Goal: Information Seeking & Learning: Learn about a topic

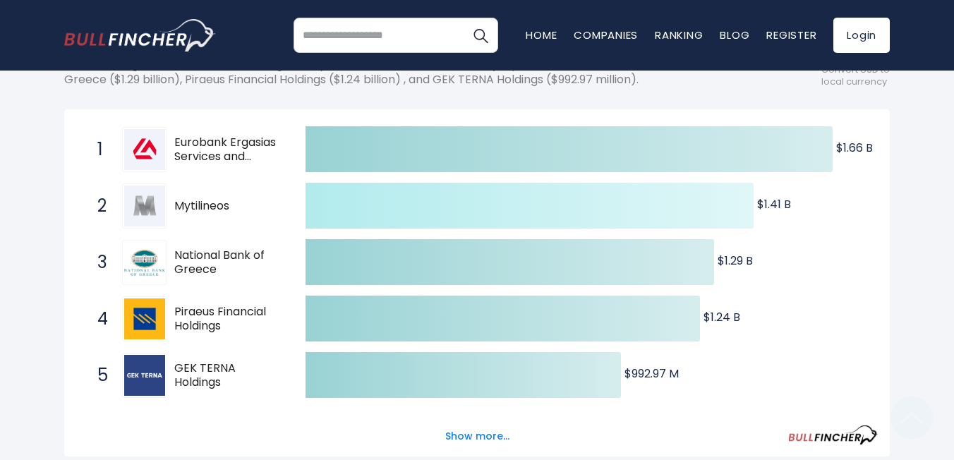
scroll to position [254, 0]
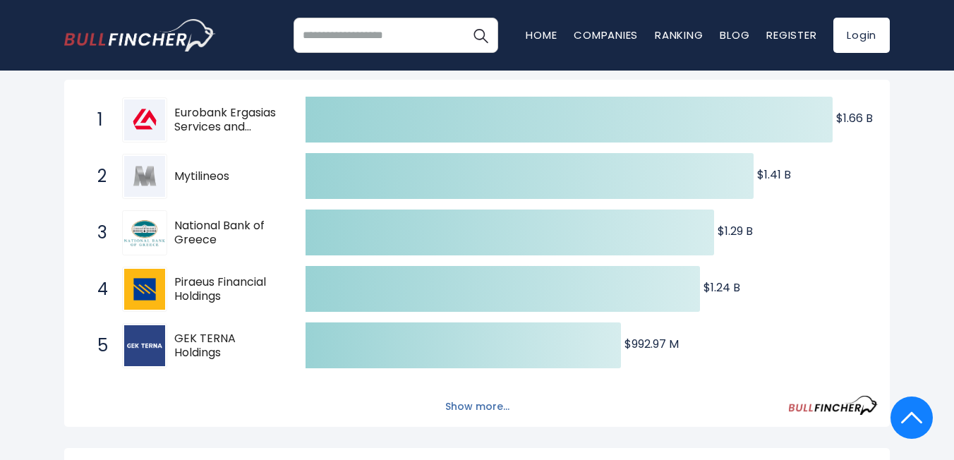
click at [456, 408] on button "Show more..." at bounding box center [477, 406] width 81 height 23
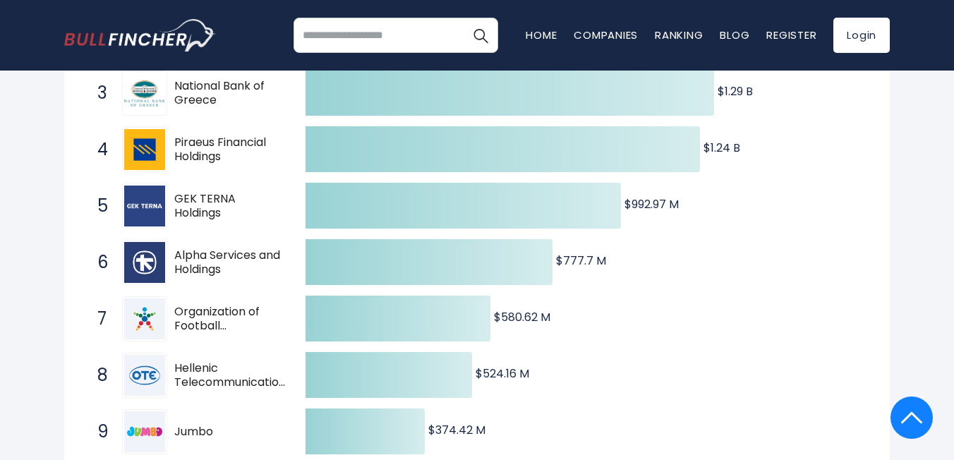
scroll to position [0, 0]
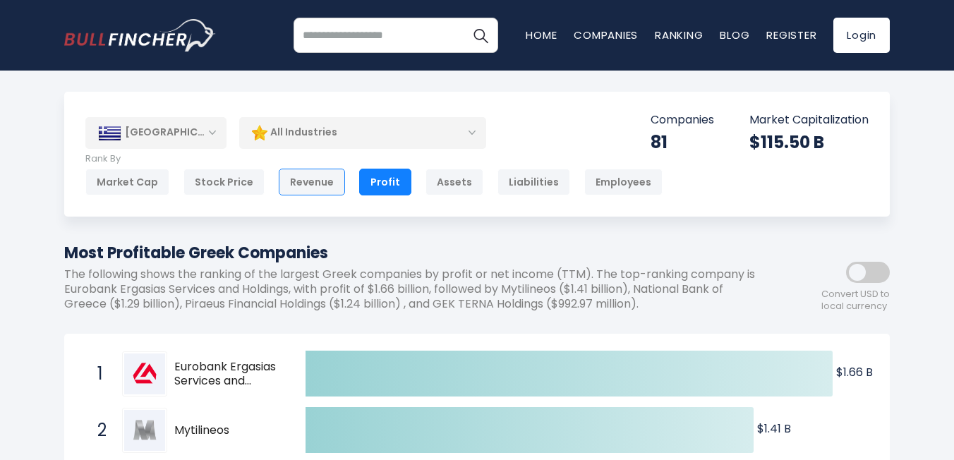
click at [304, 183] on div "Revenue" at bounding box center [312, 182] width 66 height 27
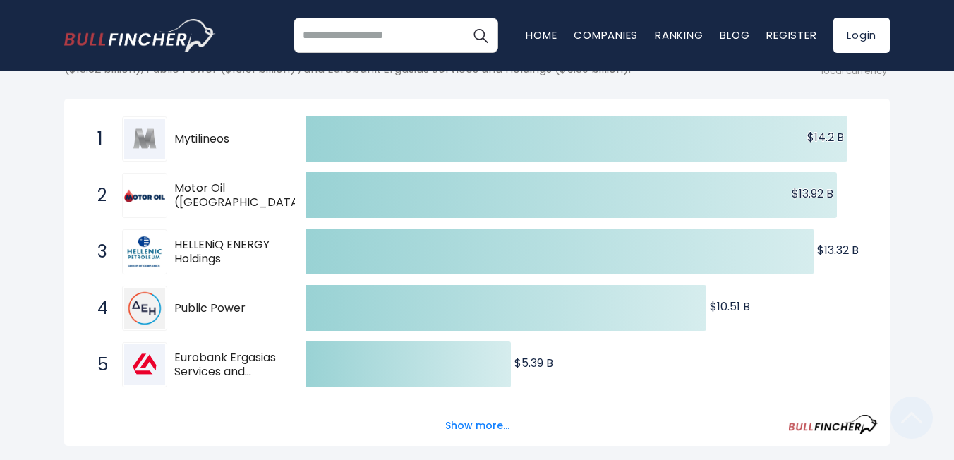
scroll to position [242, 0]
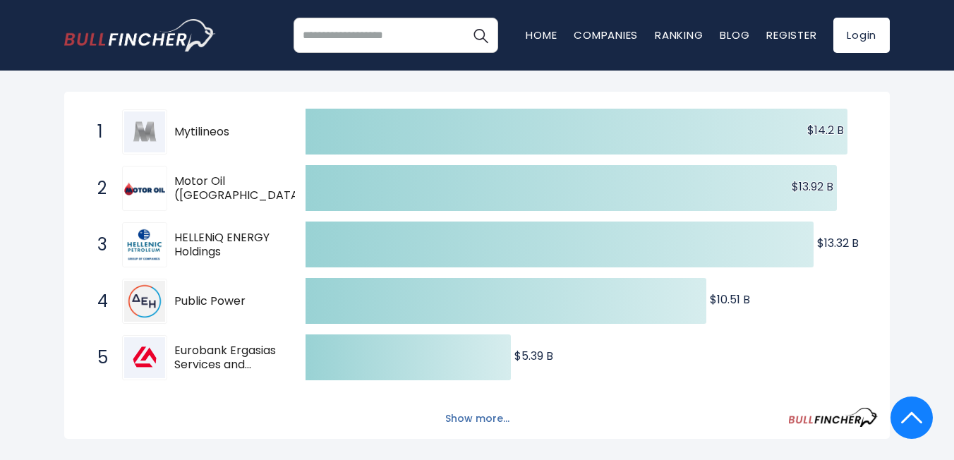
click at [455, 418] on button "Show more..." at bounding box center [477, 418] width 81 height 23
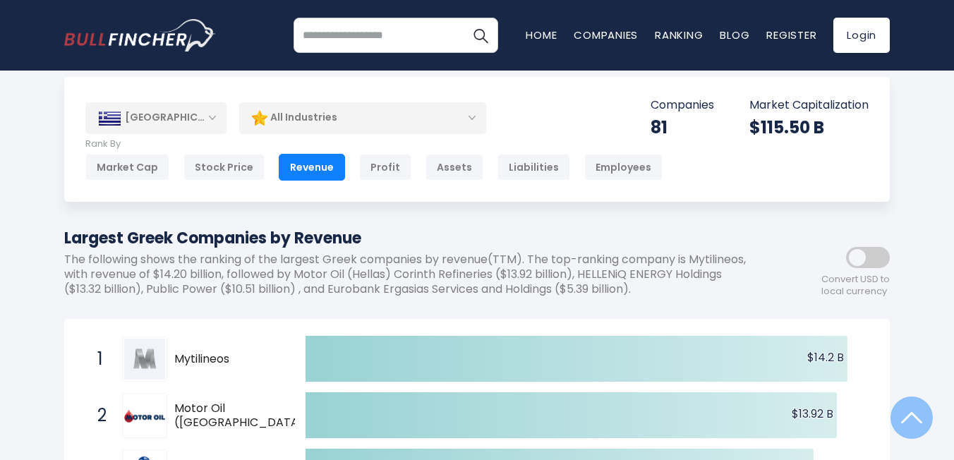
scroll to position [0, 0]
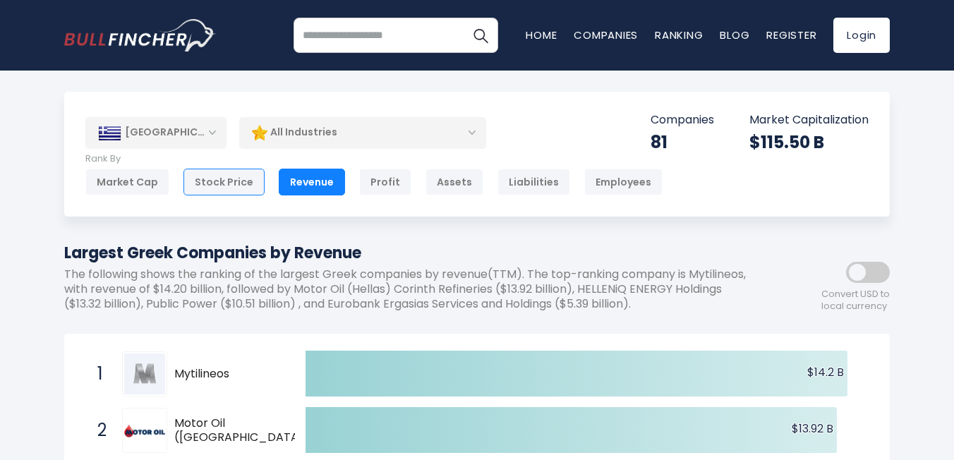
click at [236, 179] on div "Stock Price" at bounding box center [223, 182] width 81 height 27
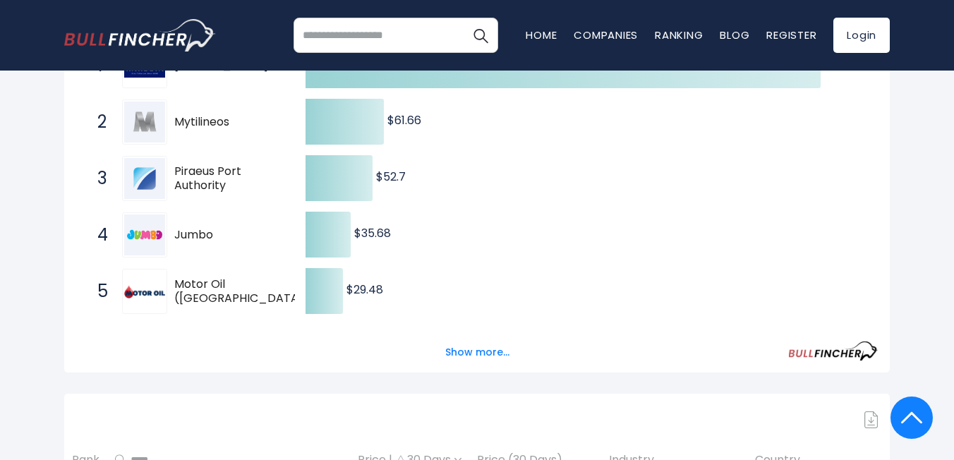
scroll to position [314, 0]
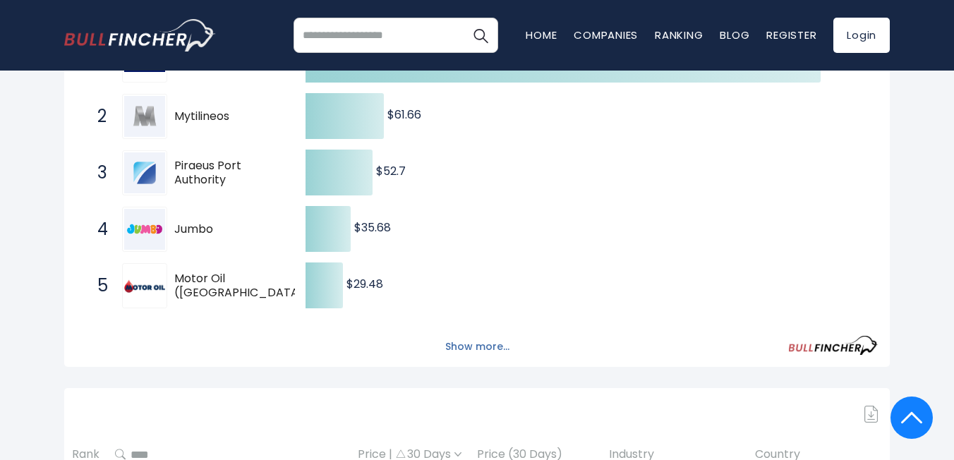
click at [454, 341] on button "Show more..." at bounding box center [477, 346] width 81 height 23
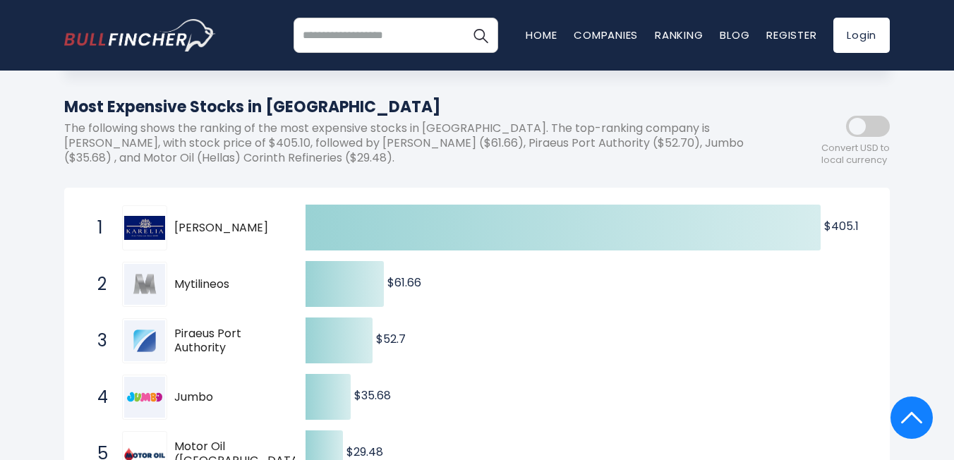
scroll to position [0, 0]
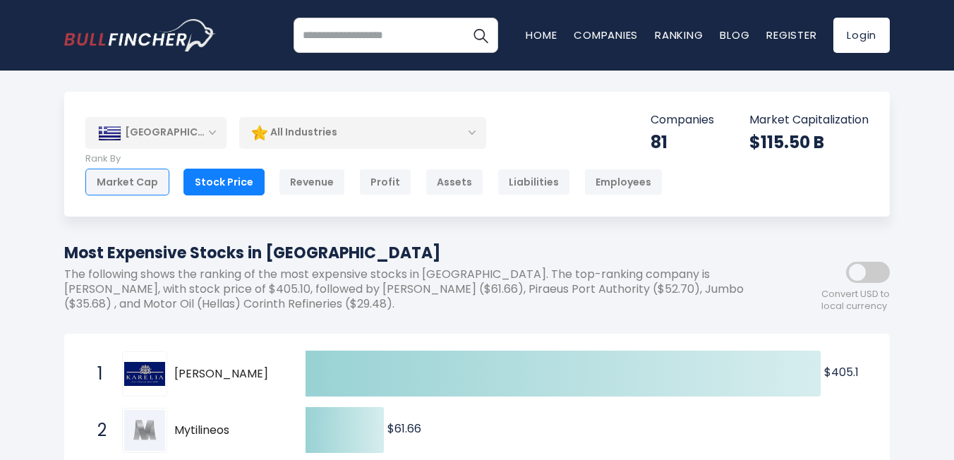
click at [139, 182] on div "Market Cap" at bounding box center [127, 182] width 84 height 27
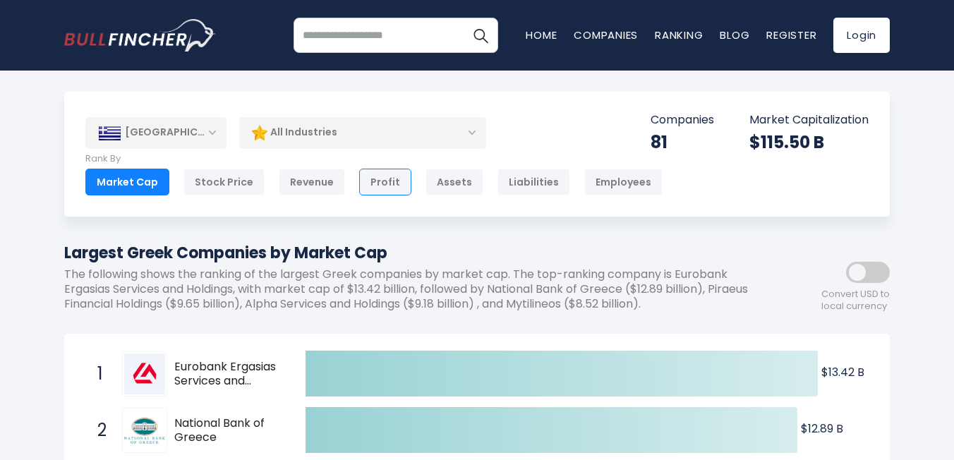
click at [380, 180] on div "Profit" at bounding box center [385, 182] width 52 height 27
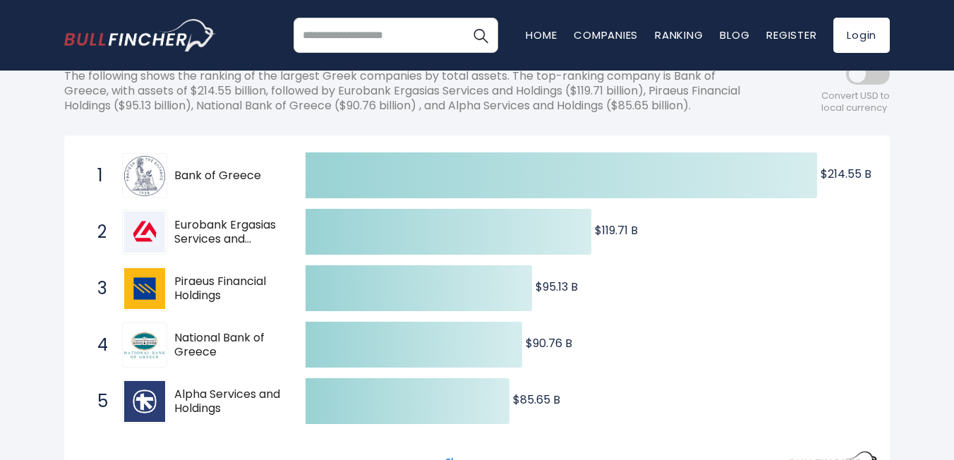
scroll to position [215, 0]
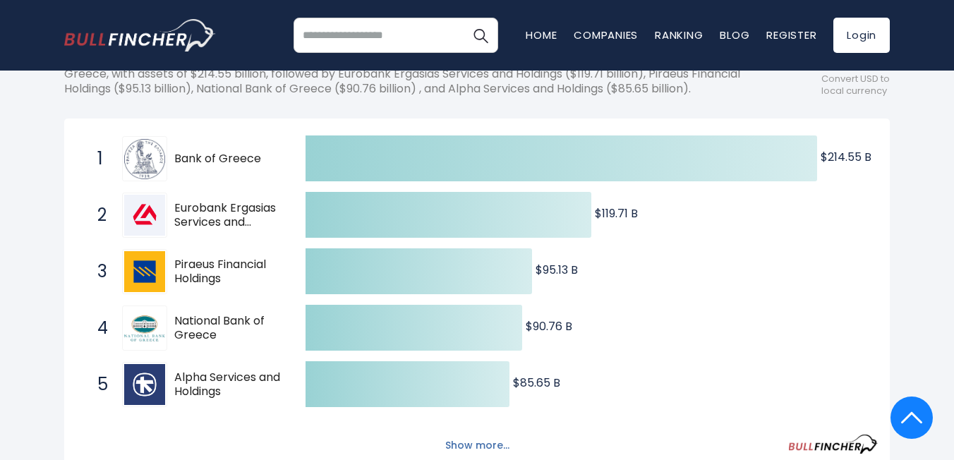
click at [493, 443] on button "Show more..." at bounding box center [477, 445] width 81 height 23
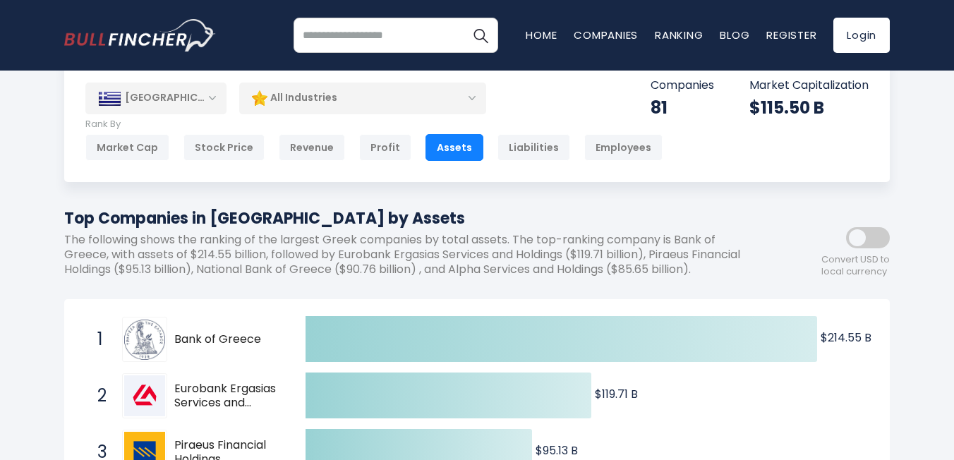
scroll to position [0, 0]
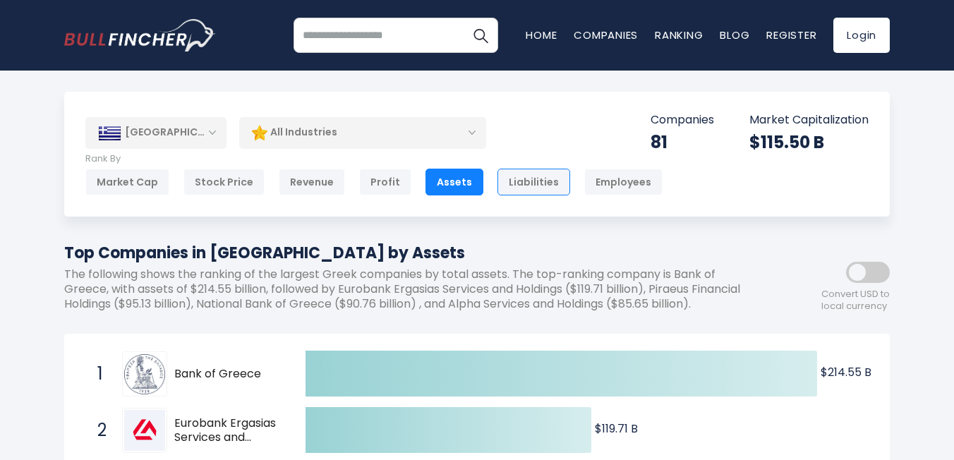
click at [510, 182] on div "Liabilities" at bounding box center [534, 182] width 73 height 27
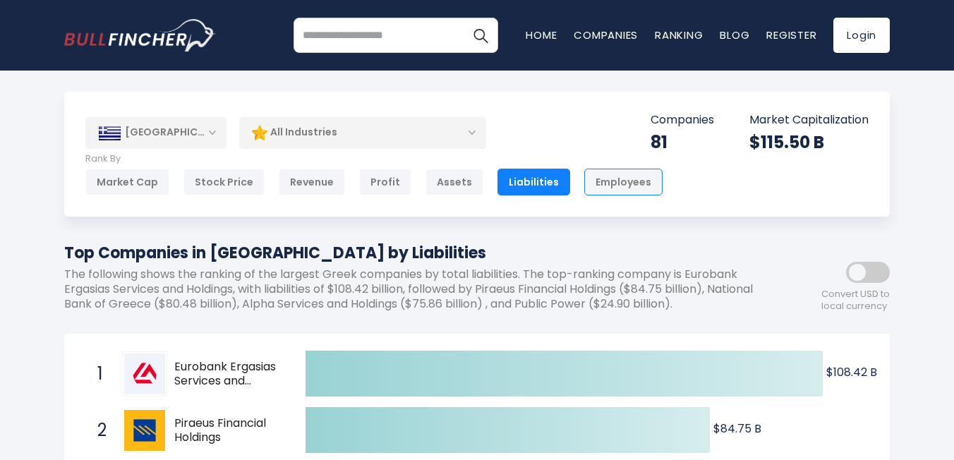
click at [589, 182] on div "Employees" at bounding box center [623, 182] width 78 height 27
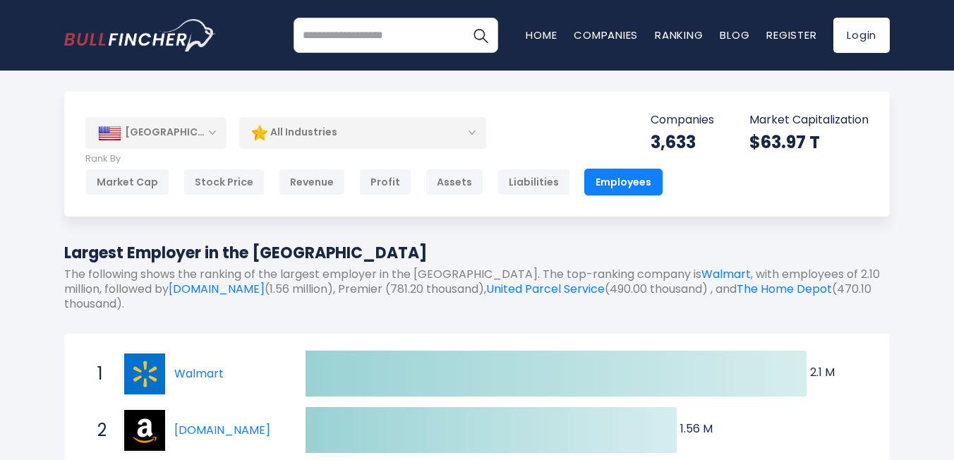
click at [207, 132] on div "[GEOGRAPHIC_DATA]" at bounding box center [155, 132] width 141 height 31
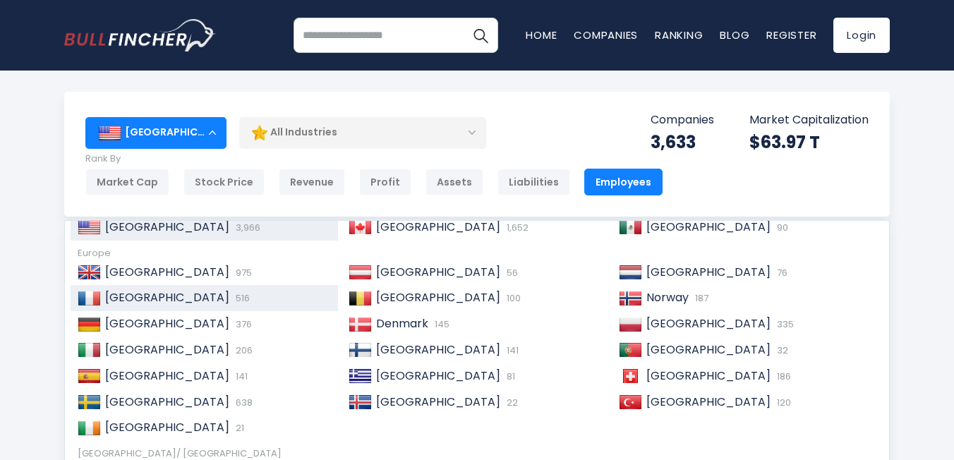
scroll to position [163, 0]
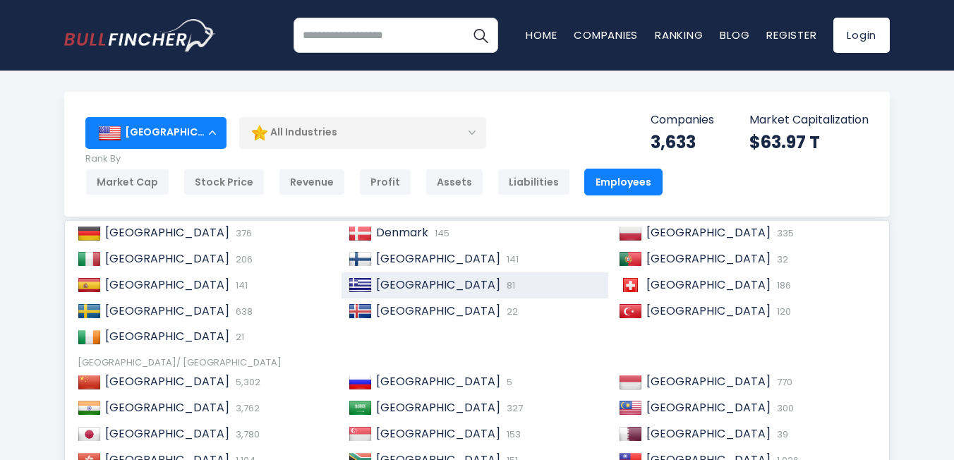
click at [376, 287] on span "[GEOGRAPHIC_DATA]" at bounding box center [438, 285] width 124 height 16
